Goal: Download file/media

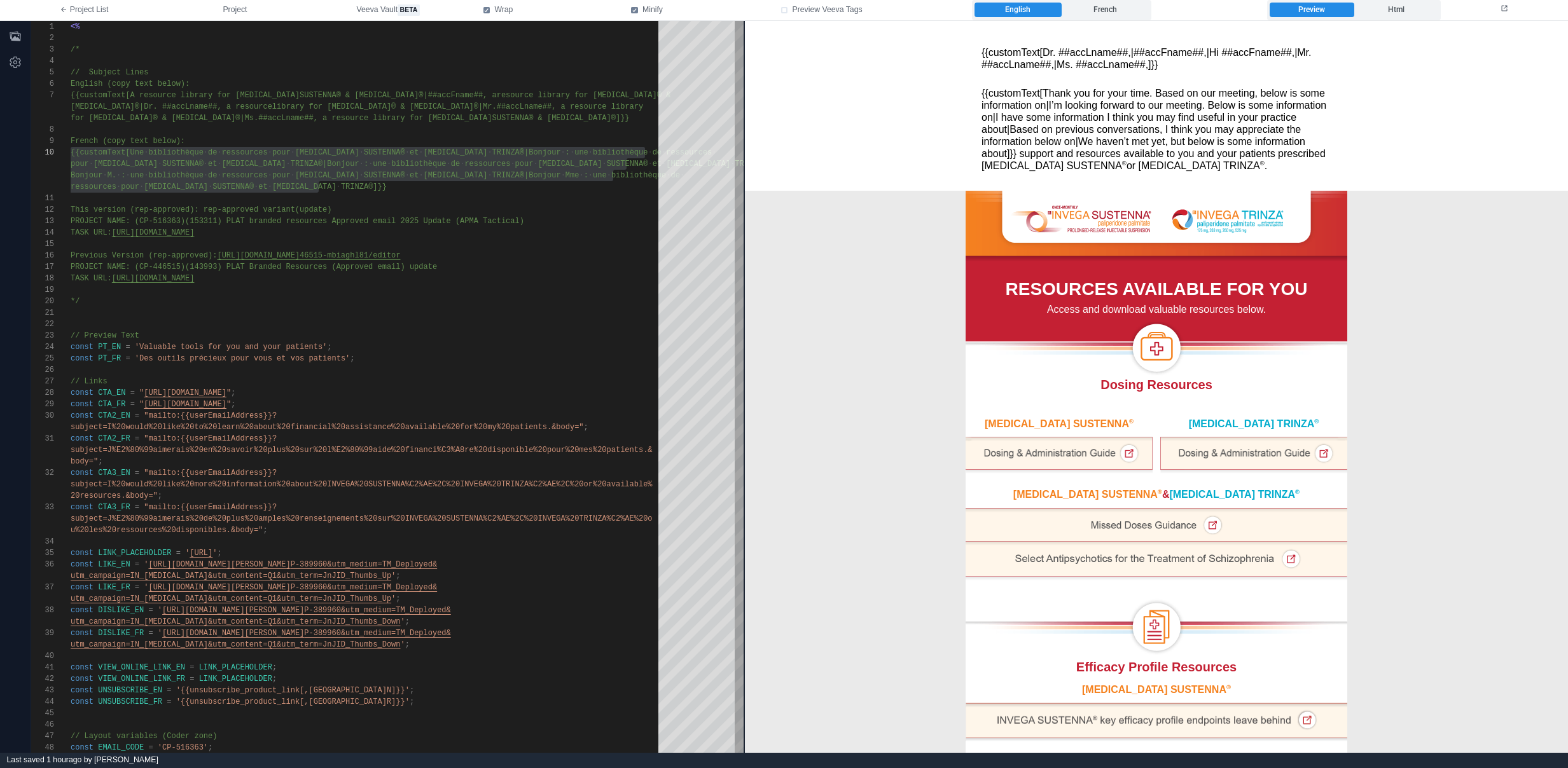
scroll to position [11, 0]
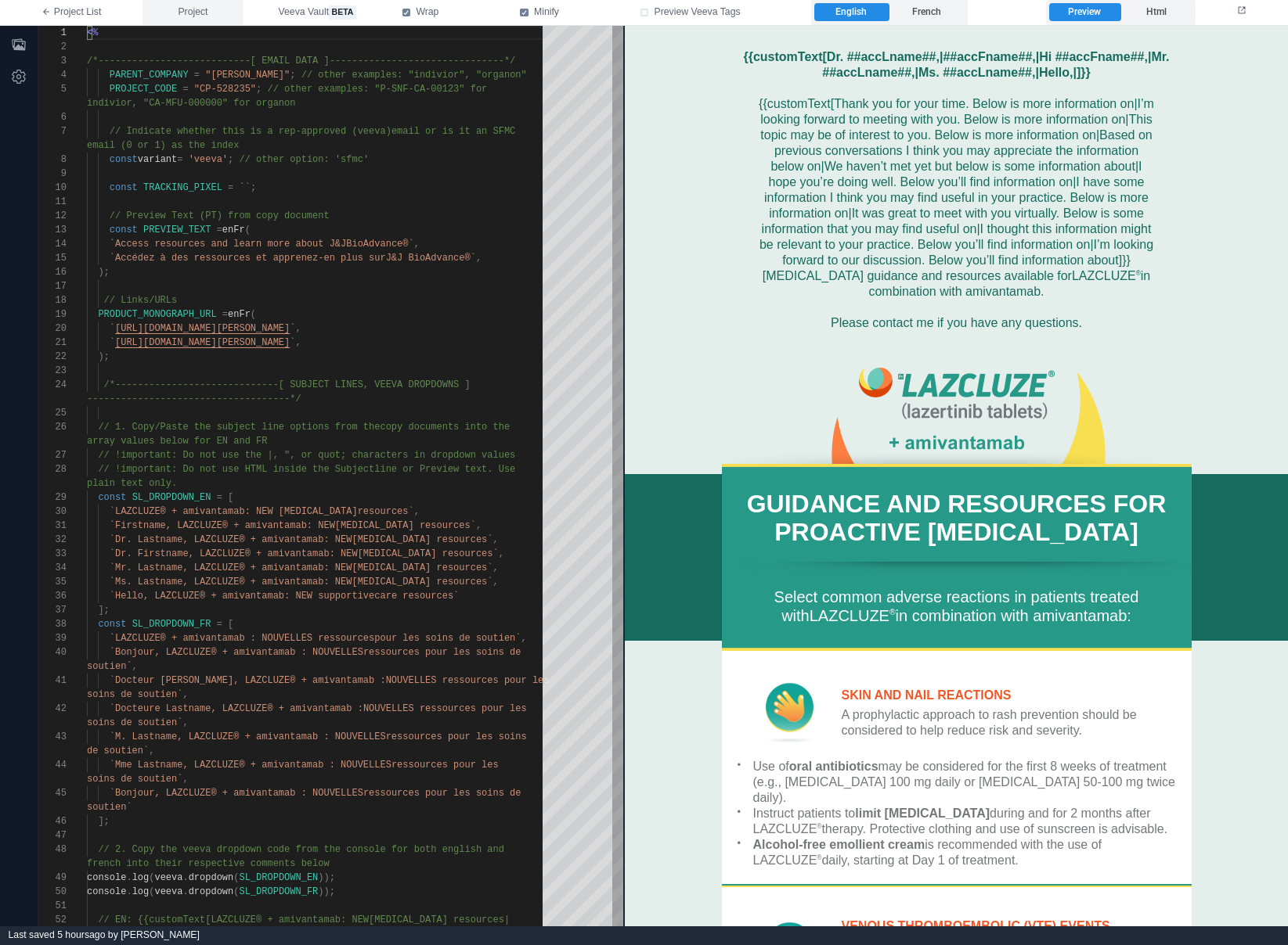
click at [188, 2] on button "Project" at bounding box center [192, 12] width 100 height 25
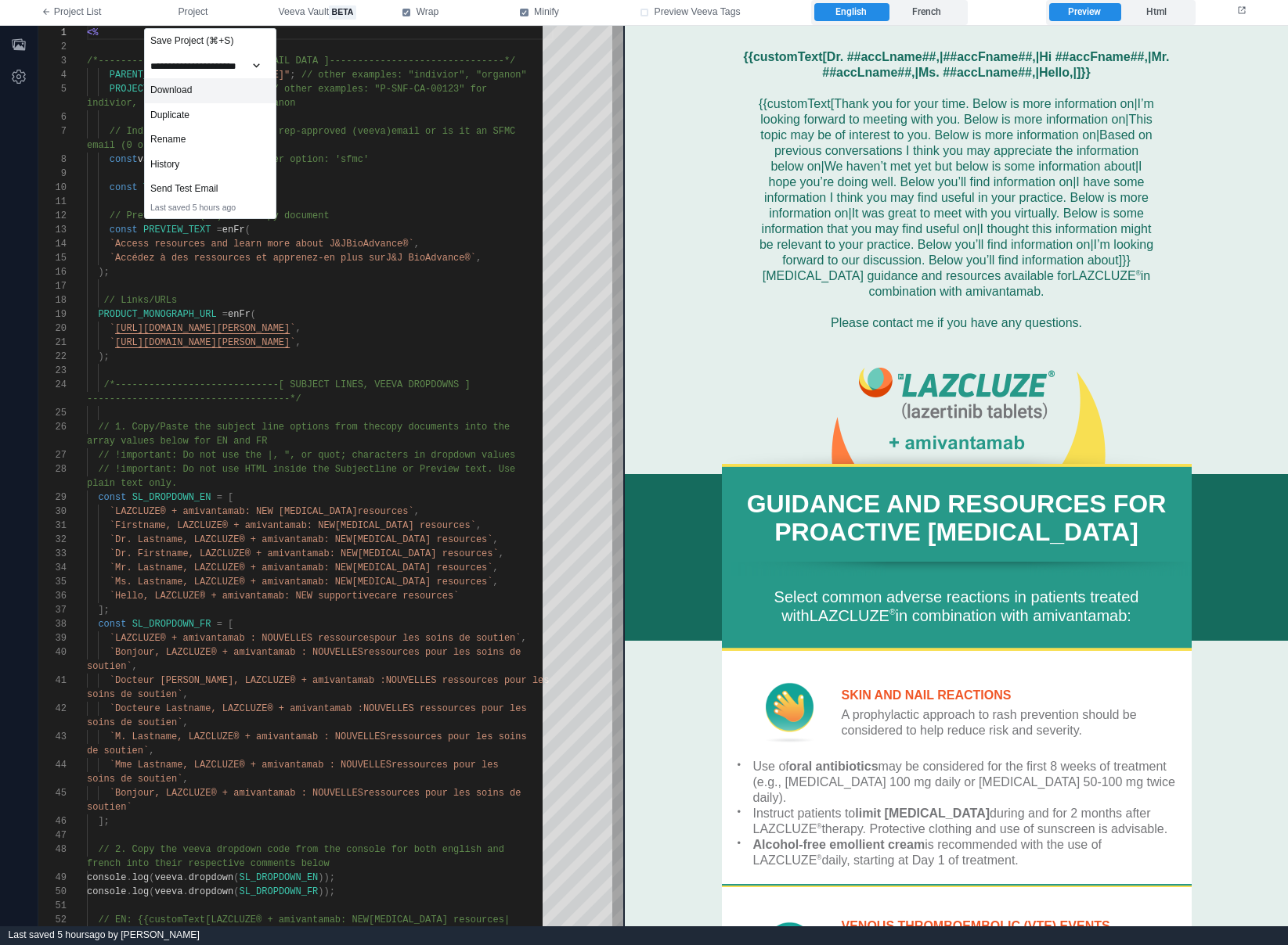
click at [198, 92] on div "Download" at bounding box center [210, 91] width 131 height 25
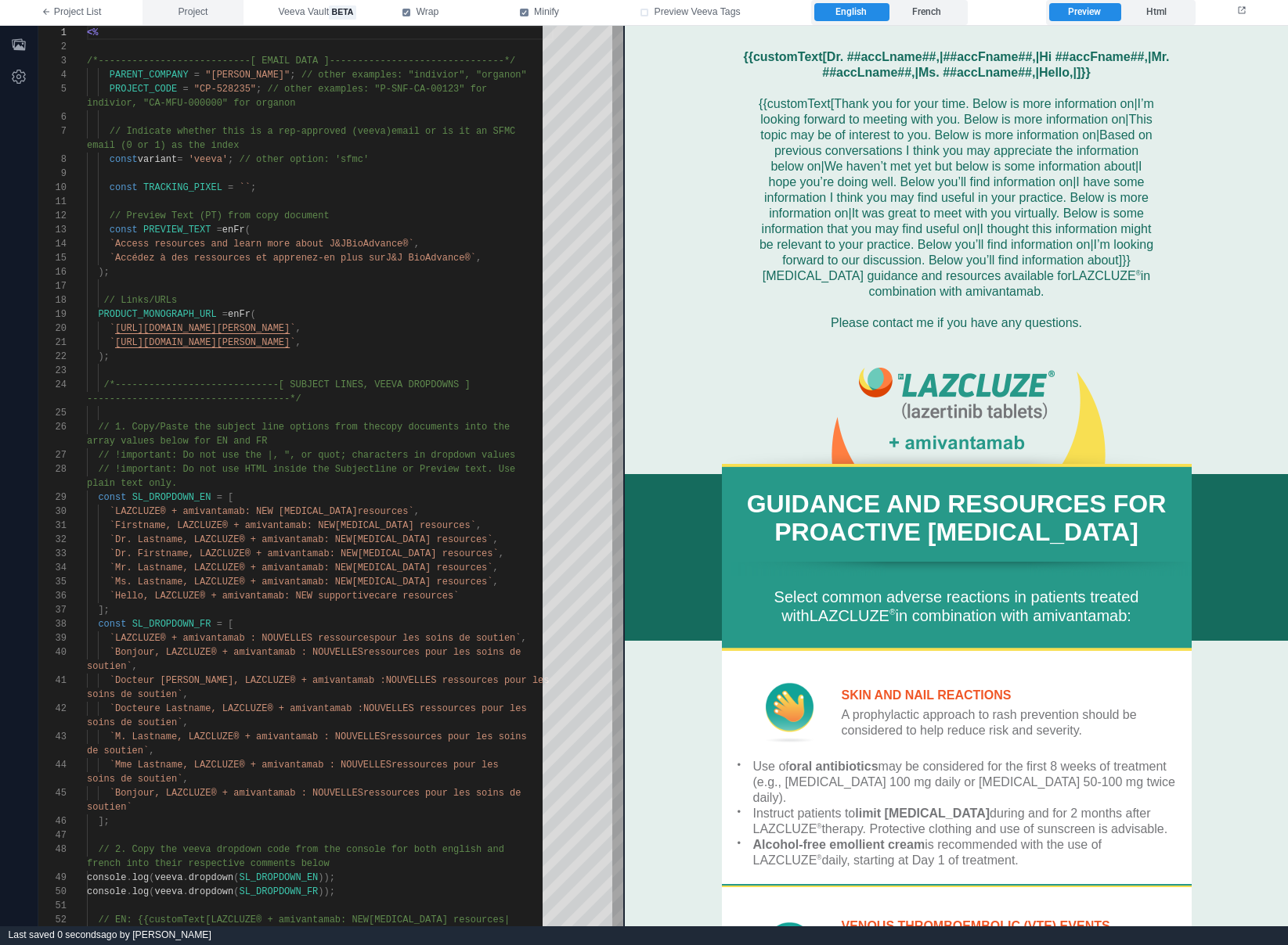
click at [209, 15] on button "Project" at bounding box center [192, 12] width 100 height 25
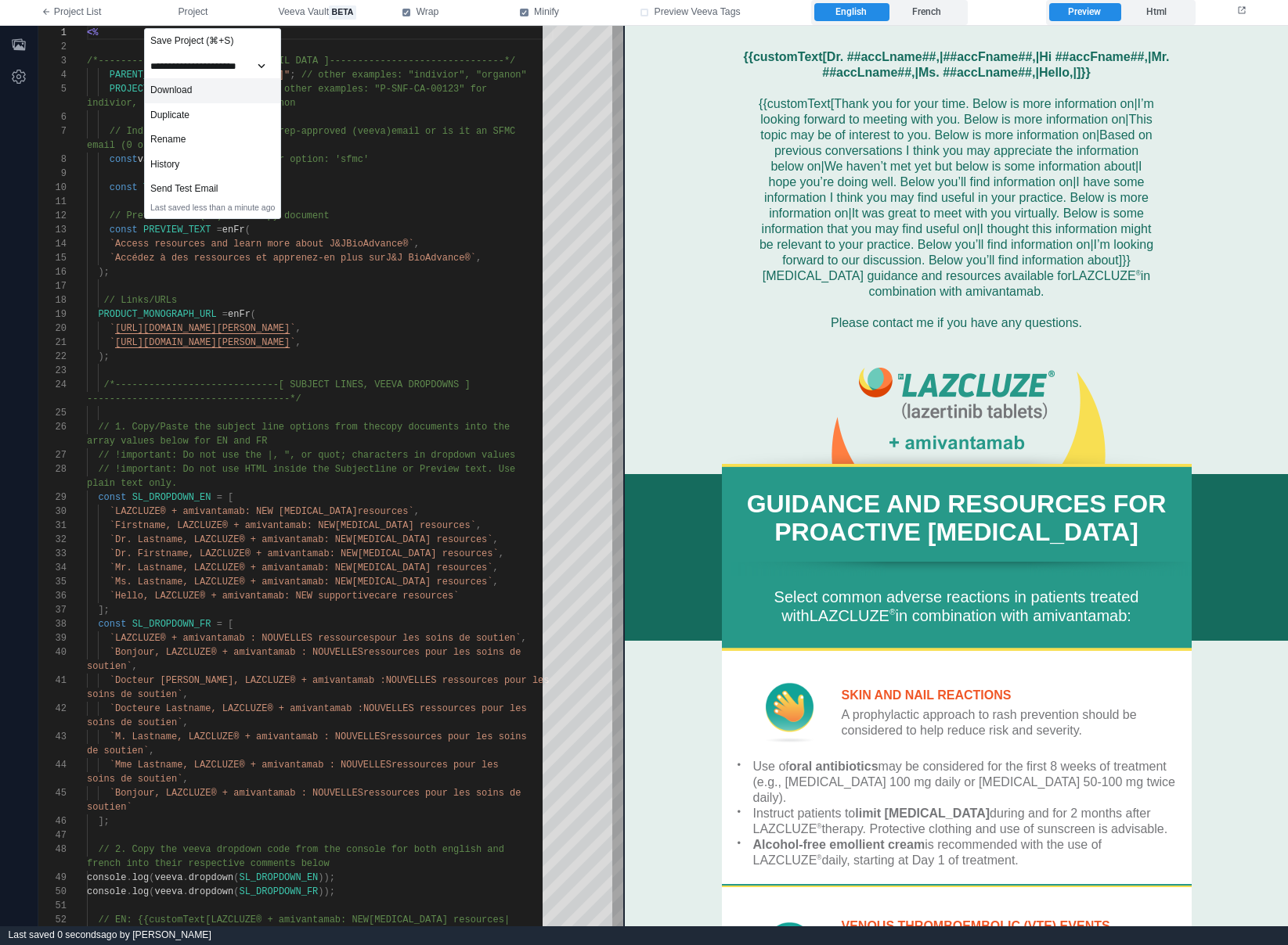
click at [209, 94] on div "Download" at bounding box center [213, 91] width 136 height 25
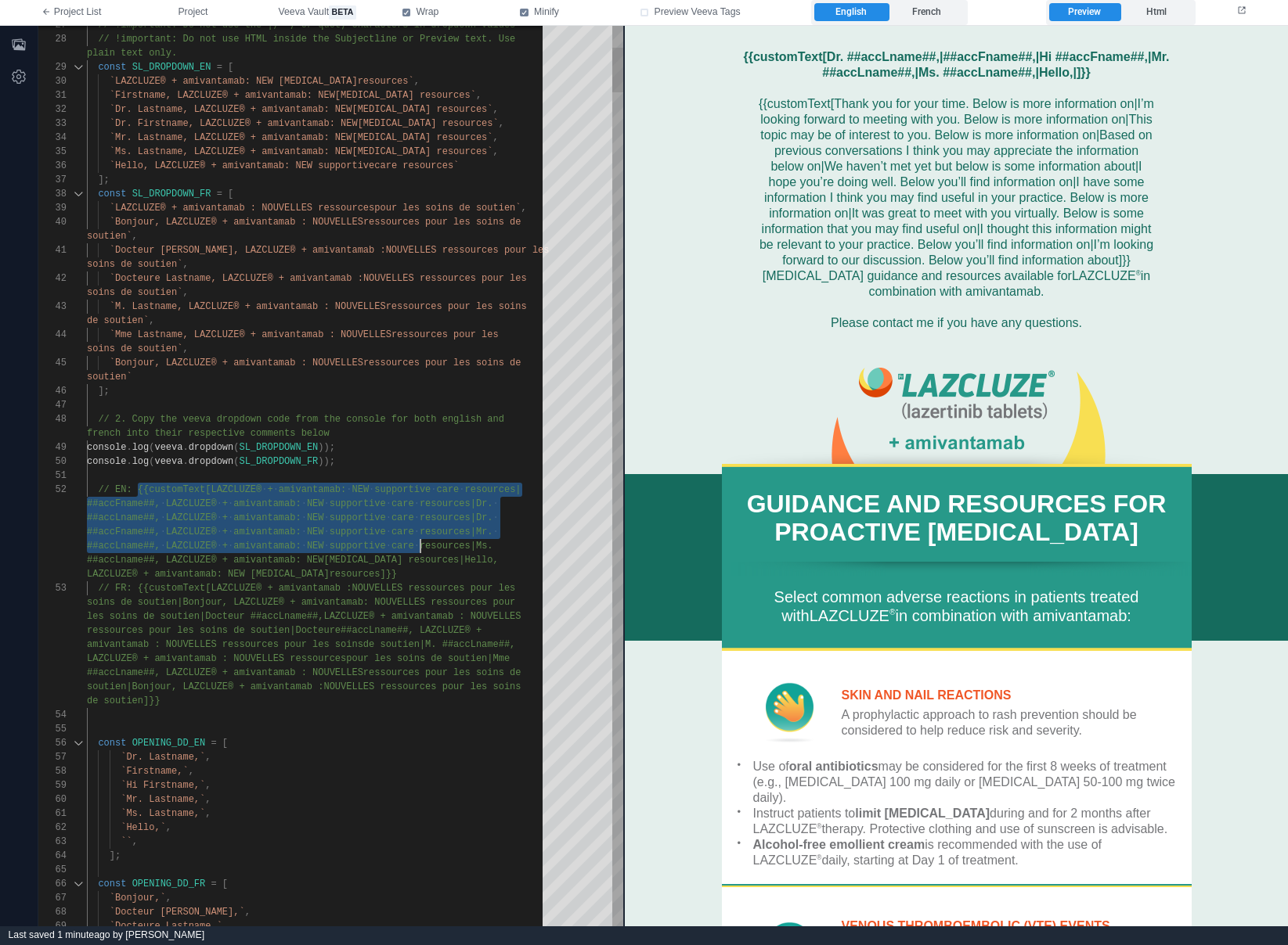
scroll to position [42, 323]
drag, startPoint x: 137, startPoint y: 487, endPoint x: 430, endPoint y: 570, distance: 304.5
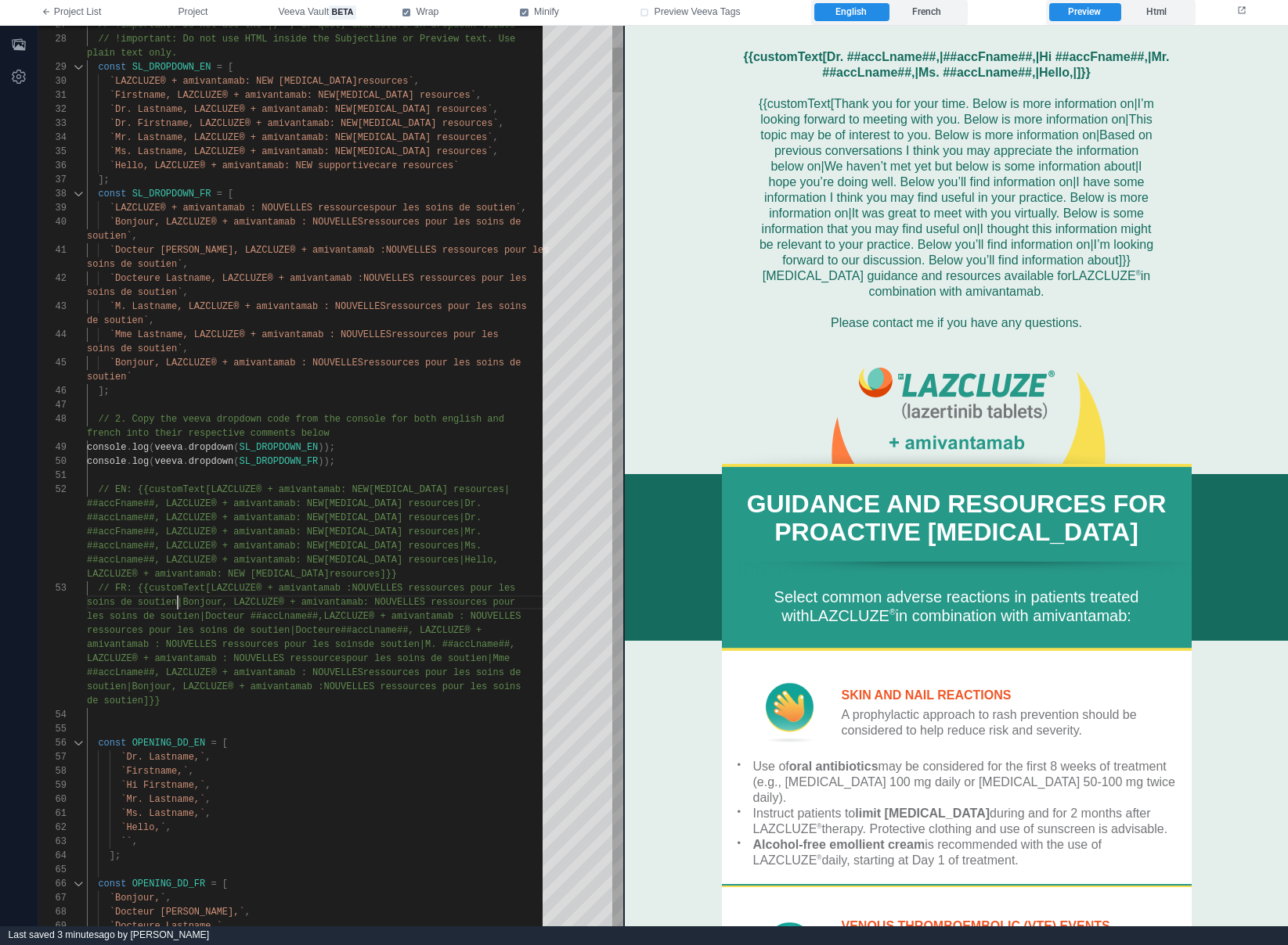
click at [175, 600] on span "soins de soutien|Bonjour, LAZCLUZE® + amivantamab" at bounding box center [225, 602] width 276 height 11
type textarea "**********"
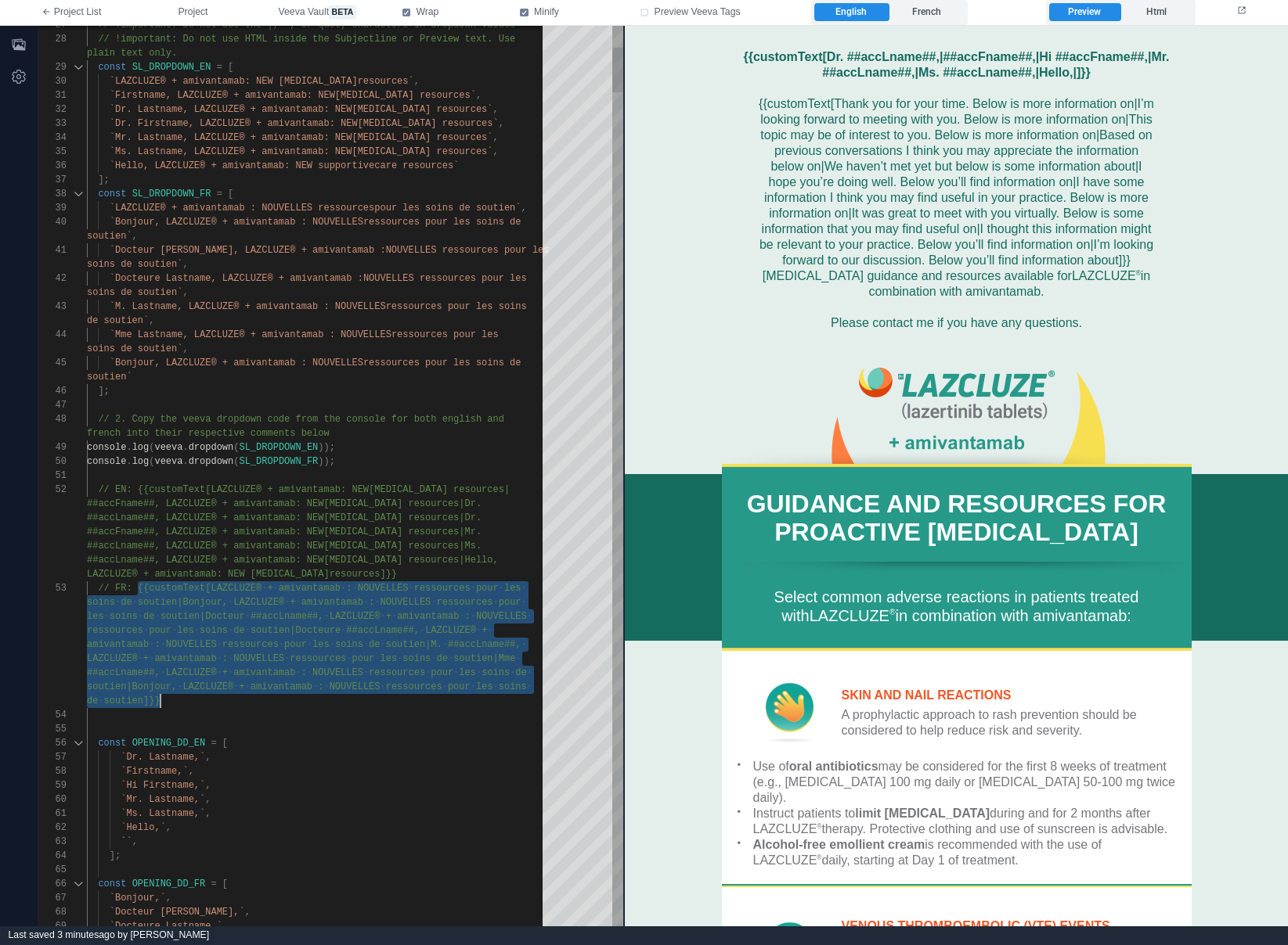
scroll to position [0, 74]
drag, startPoint x: 138, startPoint y: 584, endPoint x: 218, endPoint y: 705, distance: 145.1
